Goal: Task Accomplishment & Management: Manage account settings

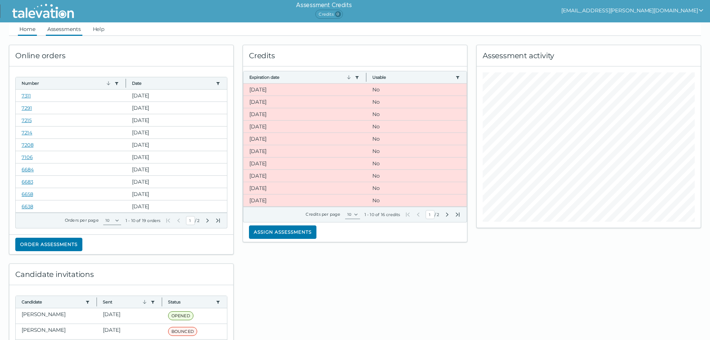
click at [68, 28] on link "Assessments" at bounding box center [64, 28] width 37 height 13
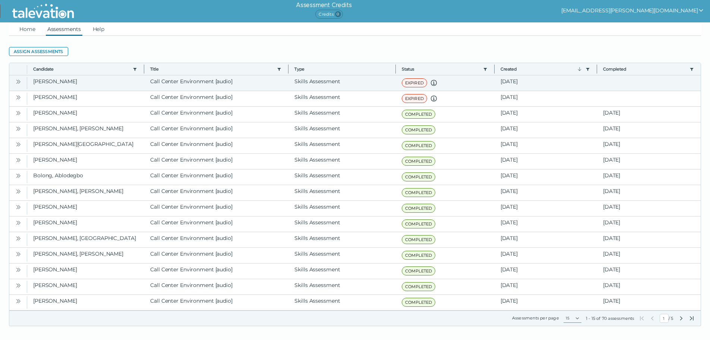
click at [18, 79] on icon "Open" at bounding box center [18, 82] width 6 height 6
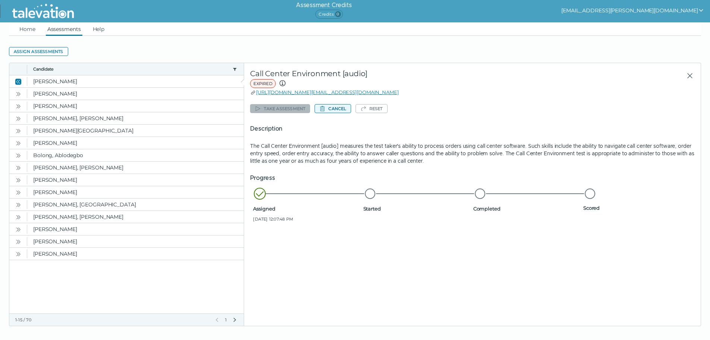
click at [340, 108] on button "Cancel" at bounding box center [333, 108] width 36 height 9
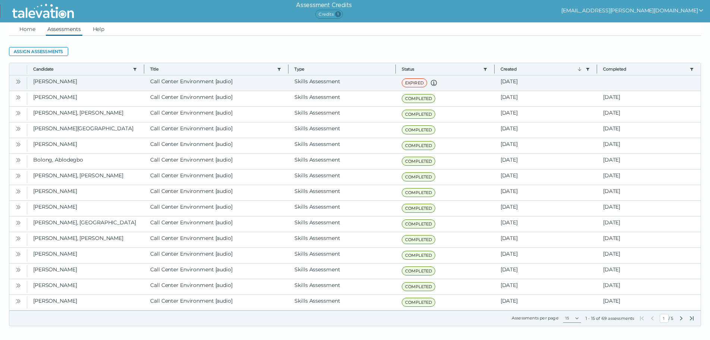
click at [19, 82] on icon "Open" at bounding box center [18, 82] width 6 height 6
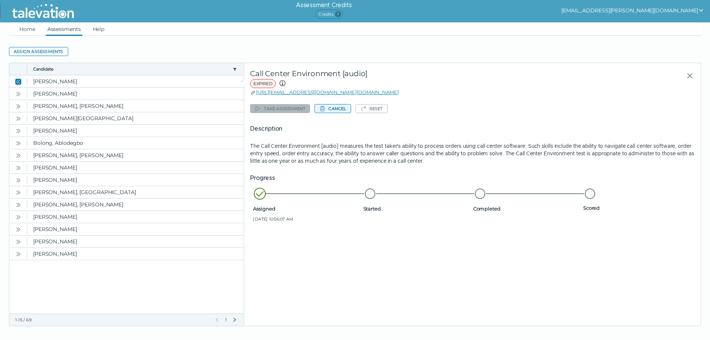
click at [337, 108] on button "Cancel" at bounding box center [333, 108] width 36 height 9
